Goal: Information Seeking & Learning: Understand process/instructions

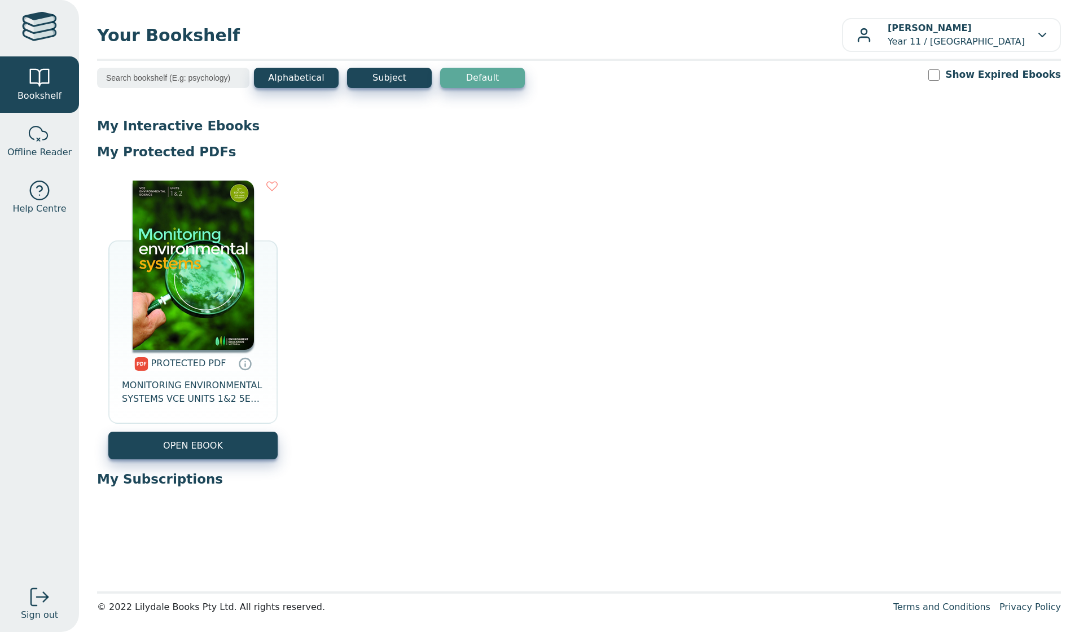
click at [188, 245] on img at bounding box center [193, 265] width 121 height 169
click at [197, 446] on link "OPEN EBOOK" at bounding box center [192, 446] width 169 height 28
click at [221, 284] on img at bounding box center [193, 265] width 121 height 169
click at [888, 39] on p "[PERSON_NAME] Year 11 / [GEOGRAPHIC_DATA]" at bounding box center [955, 34] width 137 height 27
click at [28, 597] on link "Sign out" at bounding box center [39, 603] width 79 height 56
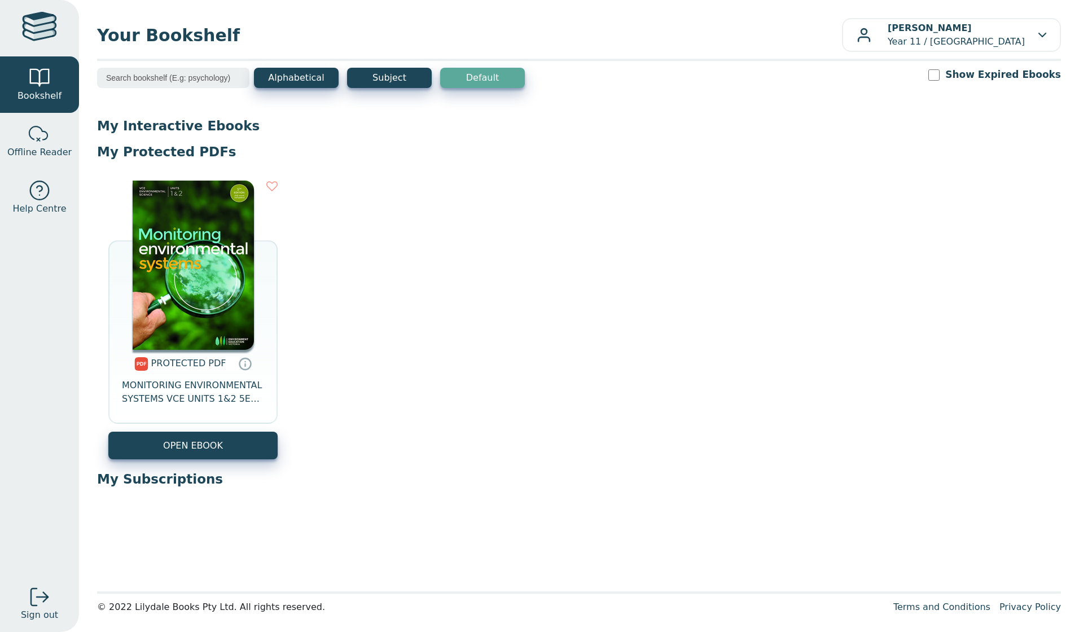
click at [194, 267] on img at bounding box center [193, 265] width 121 height 169
click at [237, 364] on icon at bounding box center [245, 363] width 17 height 16
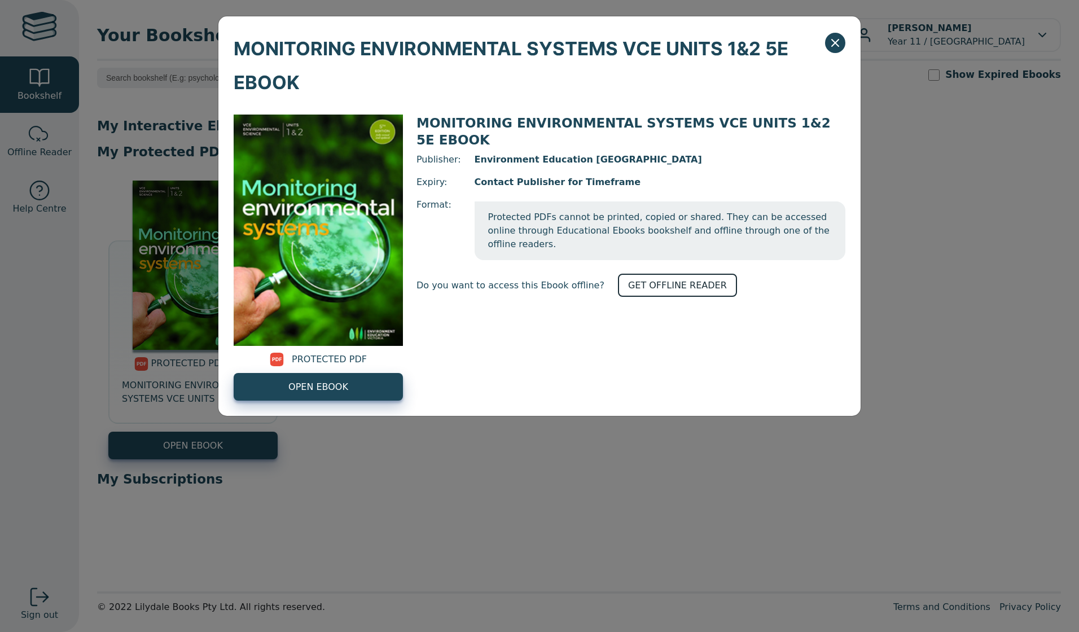
click at [655, 274] on link "GET OFFLINE READER" at bounding box center [677, 285] width 119 height 23
click at [355, 380] on link "OPEN EBOOK" at bounding box center [318, 387] width 169 height 28
click at [824, 47] on span "MONITORING ENVIRONMENTAL SYSTEMS VCE UNITS 1&2 5E EBOOK" at bounding box center [529, 66] width 591 height 68
click at [824, 39] on span "MONITORING ENVIRONMENTAL SYSTEMS VCE UNITS 1&2 5E EBOOK" at bounding box center [529, 66] width 591 height 68
click at [831, 55] on div "MONITORING ENVIRONMENTAL SYSTEMS VCE UNITS 1&2 5E EBOOK" at bounding box center [539, 57] width 642 height 83
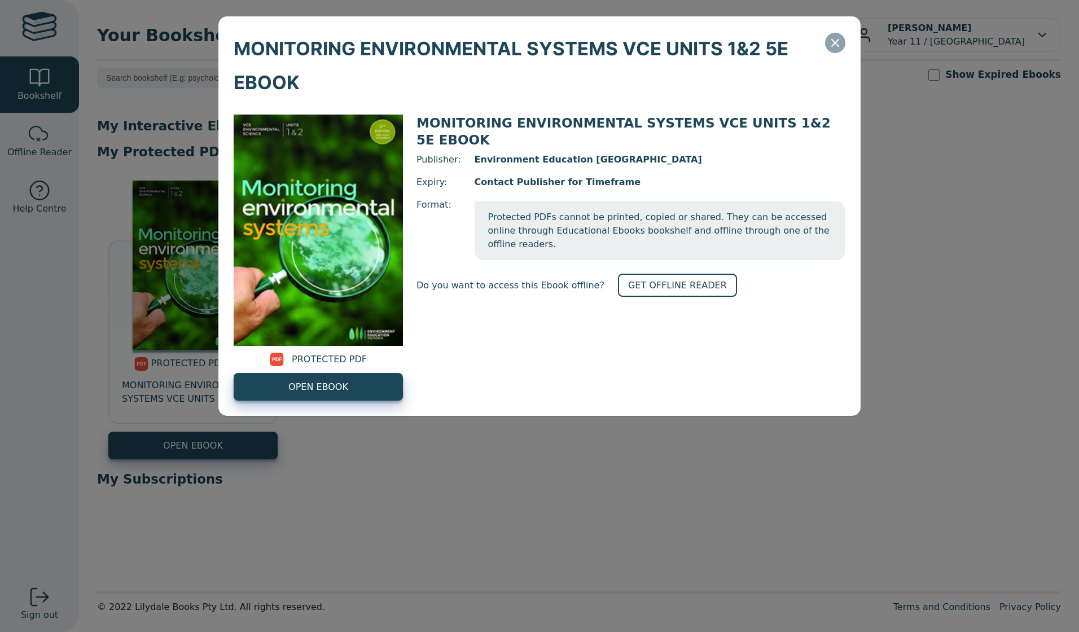
click at [830, 47] on icon "Close" at bounding box center [835, 43] width 14 height 14
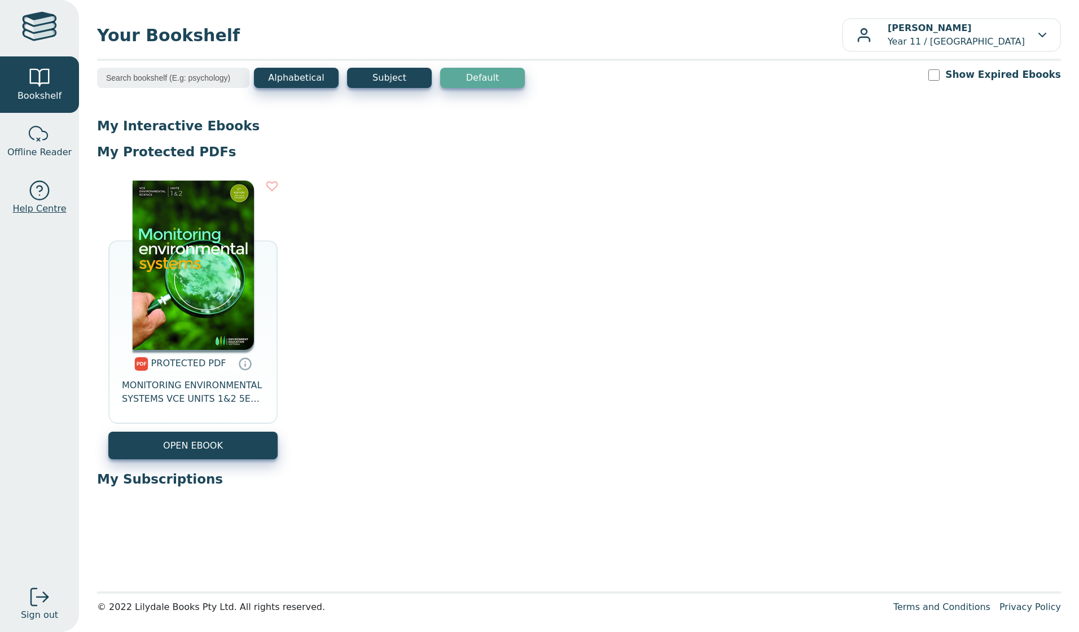
click at [27, 183] on link "Help Centre" at bounding box center [39, 197] width 79 height 56
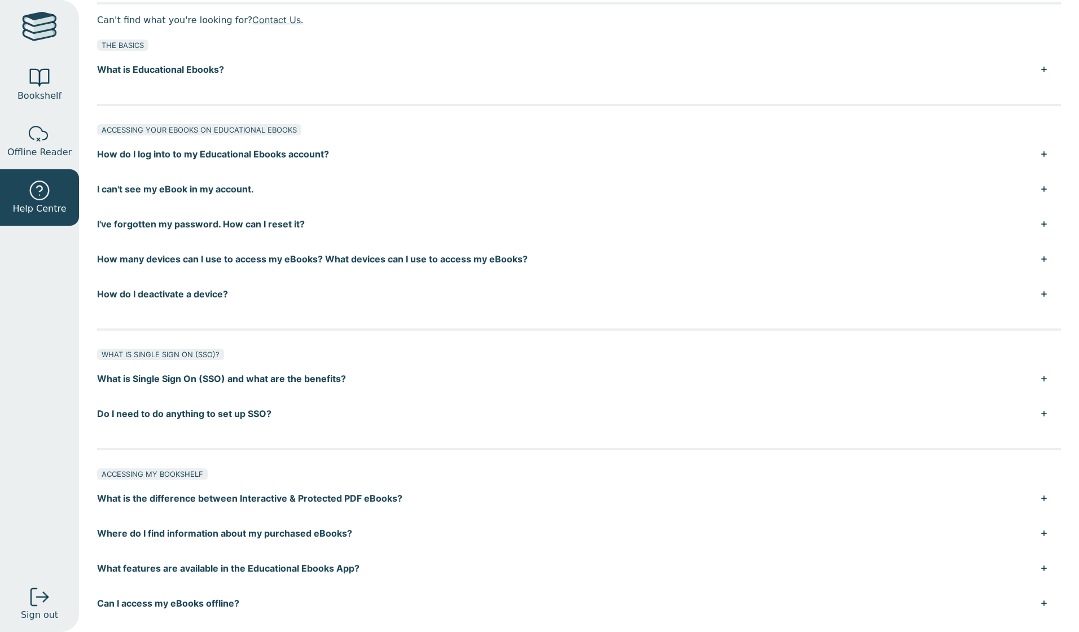
scroll to position [113, 0]
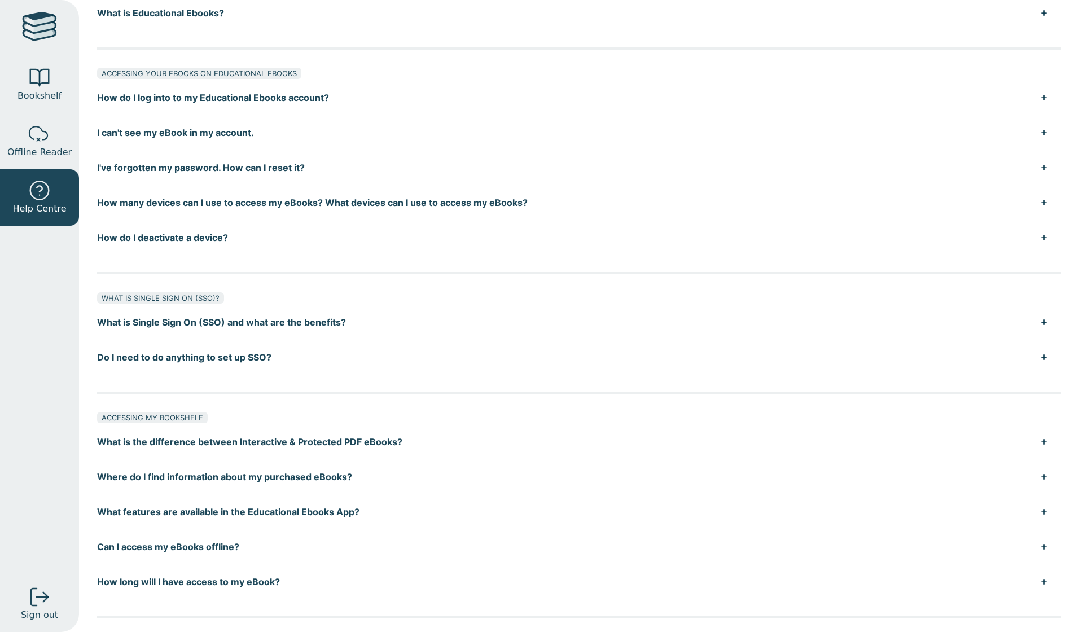
click at [164, 582] on button "How long will I have access to my eBook?" at bounding box center [579, 581] width 964 height 35
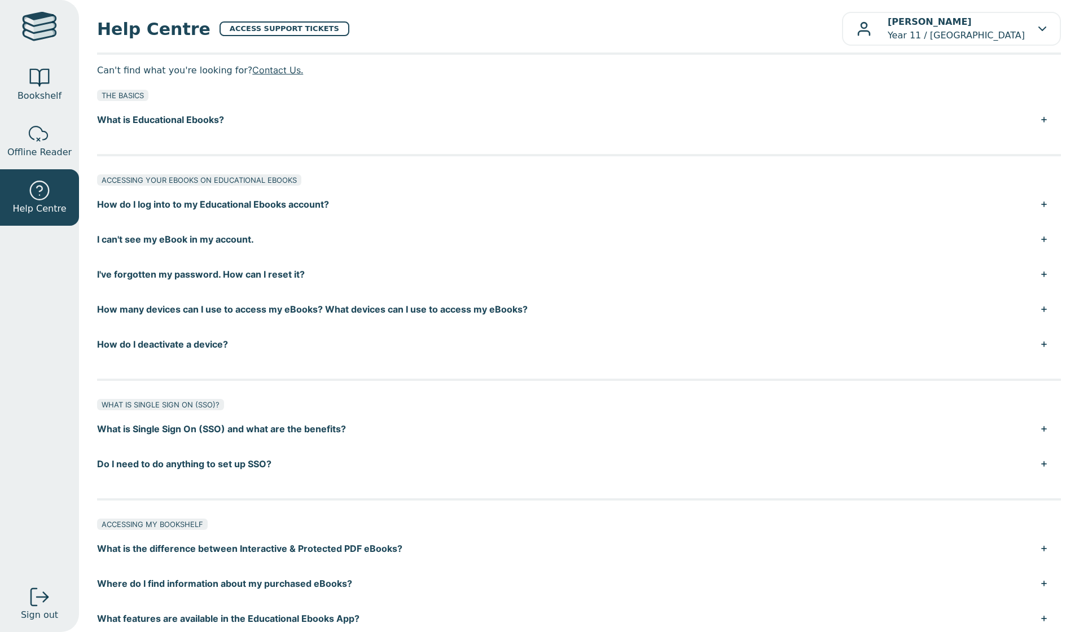
scroll to position [0, 0]
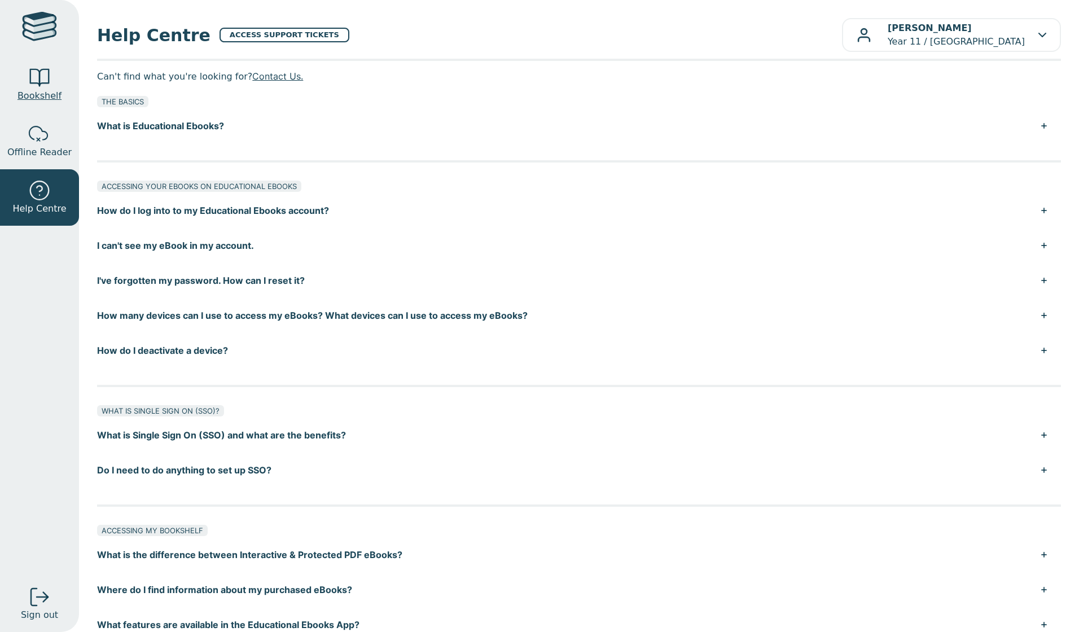
click at [37, 84] on div at bounding box center [39, 78] width 23 height 23
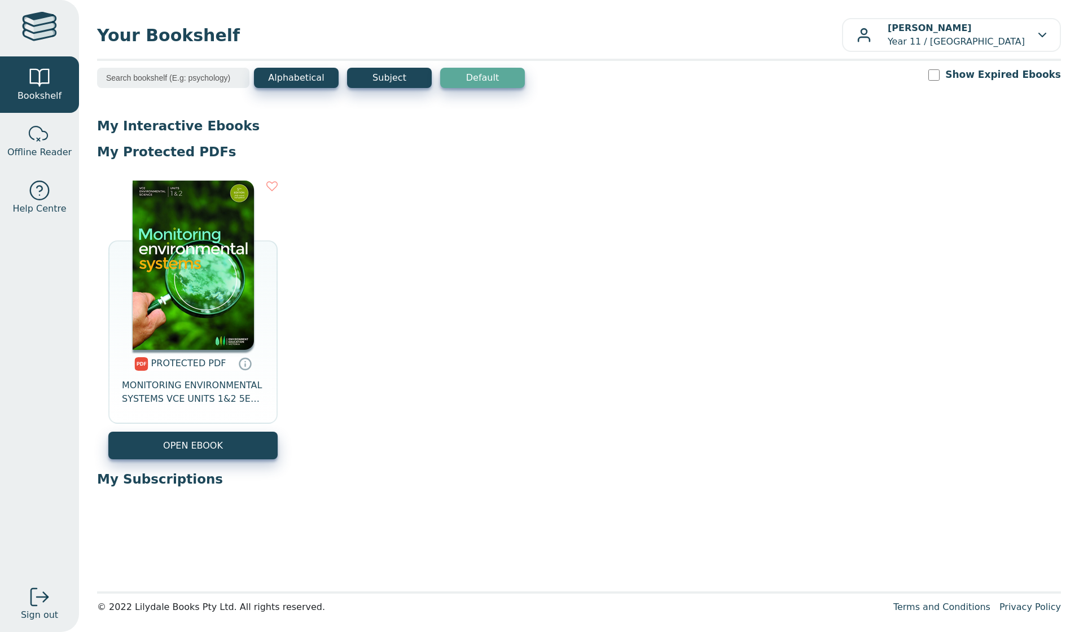
click at [32, 154] on span "Offline Reader" at bounding box center [39, 153] width 64 height 14
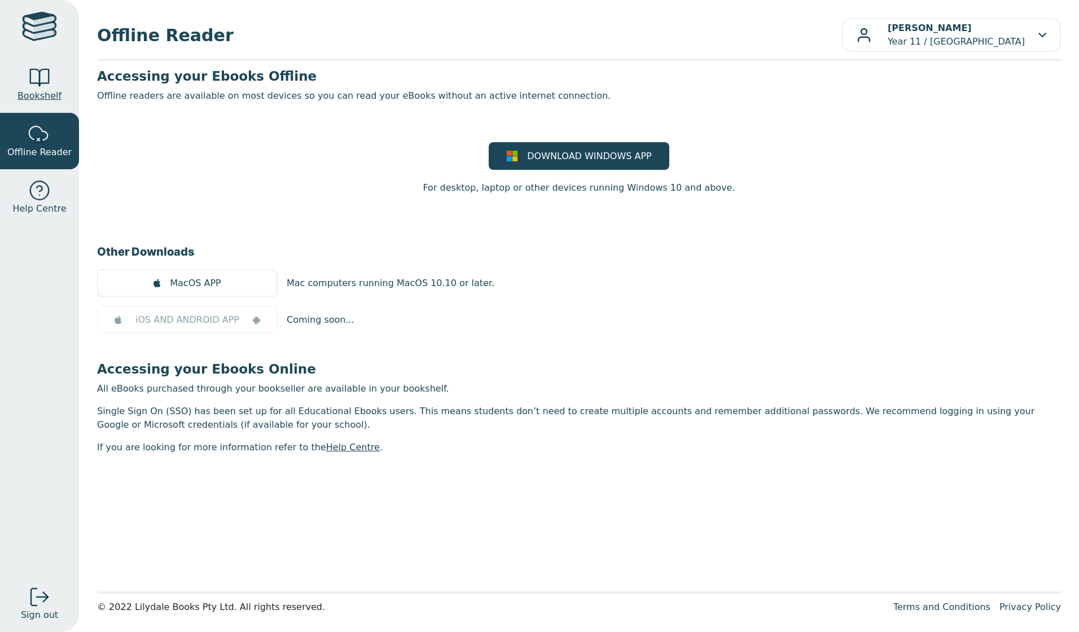
click at [36, 80] on div at bounding box center [39, 78] width 23 height 23
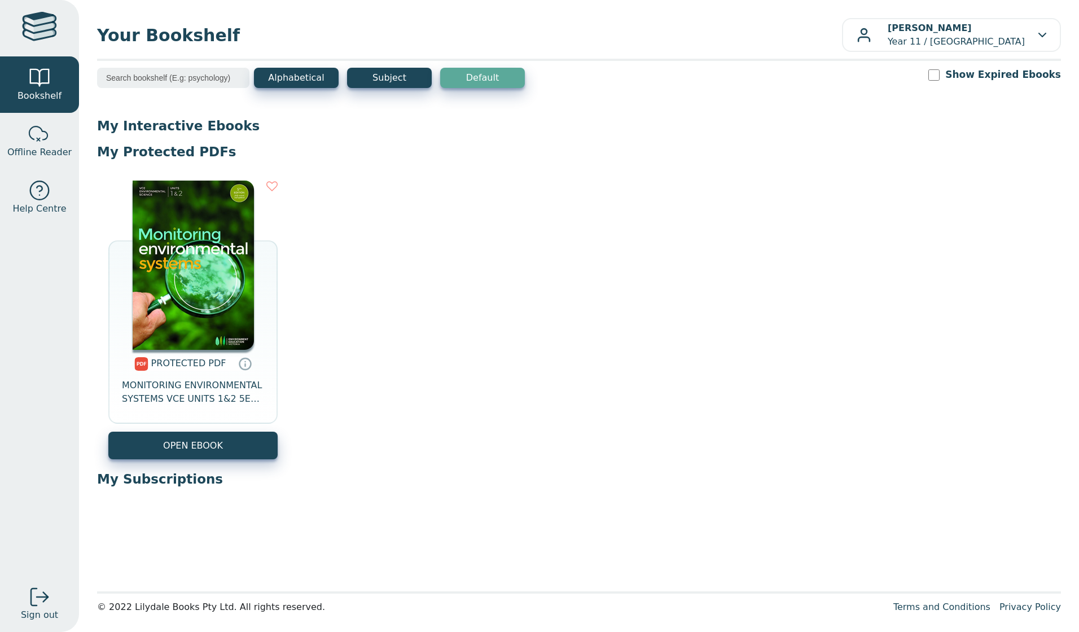
click at [463, 74] on button "Default" at bounding box center [482, 78] width 85 height 20
click at [939, 79] on input "Show Expired Ebooks" at bounding box center [933, 74] width 11 height 11
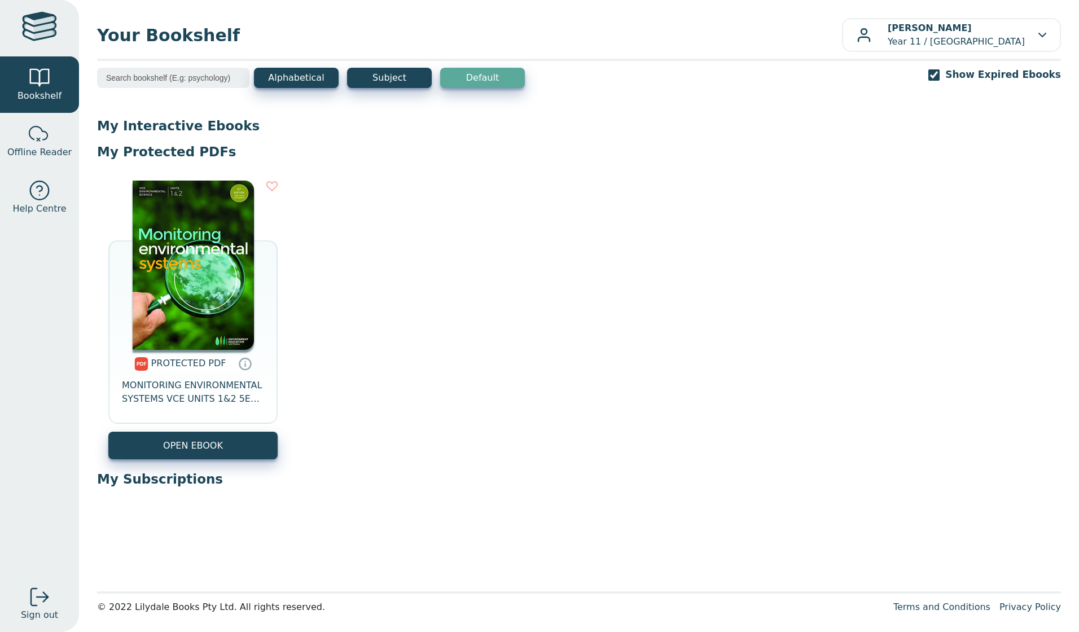
checkbox input "false"
click at [205, 305] on img at bounding box center [193, 265] width 121 height 169
